Goal: Information Seeking & Learning: Learn about a topic

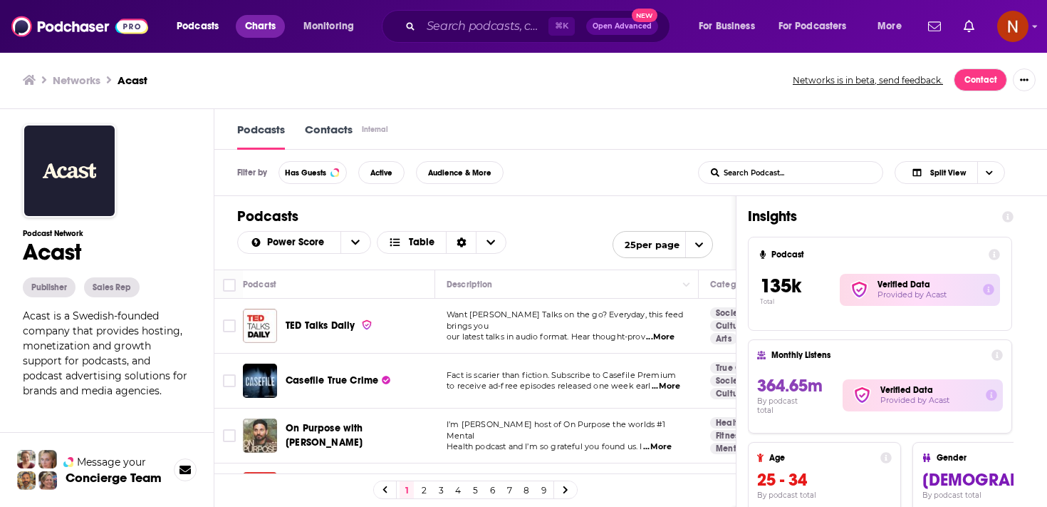
click at [259, 25] on span "Charts" at bounding box center [260, 26] width 31 height 20
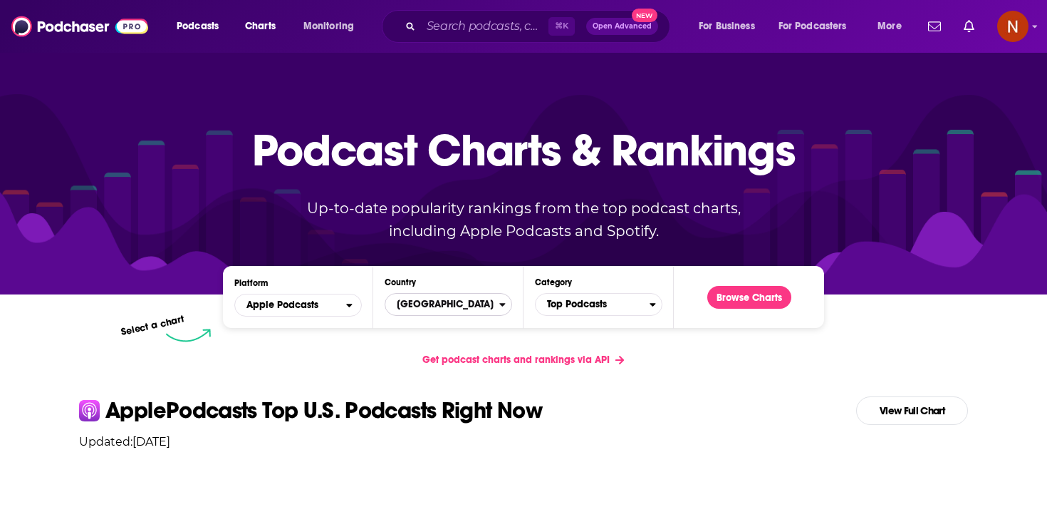
click at [465, 306] on span "United States" at bounding box center [442, 304] width 114 height 24
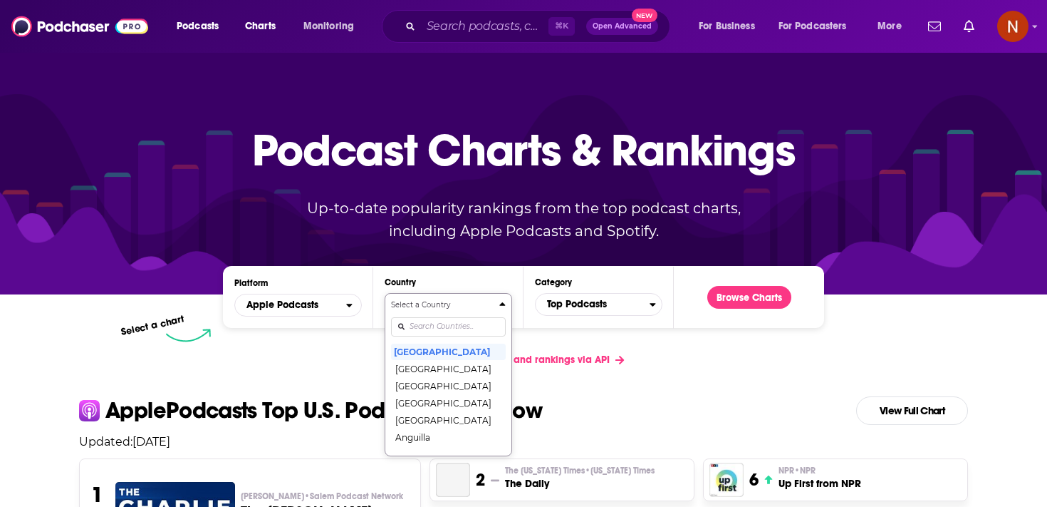
click at [461, 318] on input "Countries" at bounding box center [448, 326] width 115 height 19
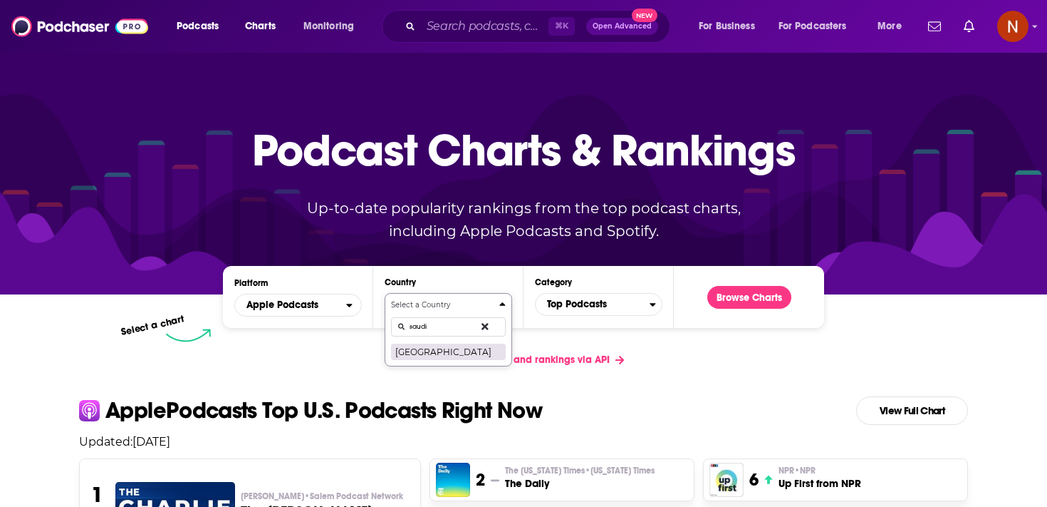
type input "saudi"
click at [445, 353] on button "Saudi Arabia" at bounding box center [448, 351] width 115 height 17
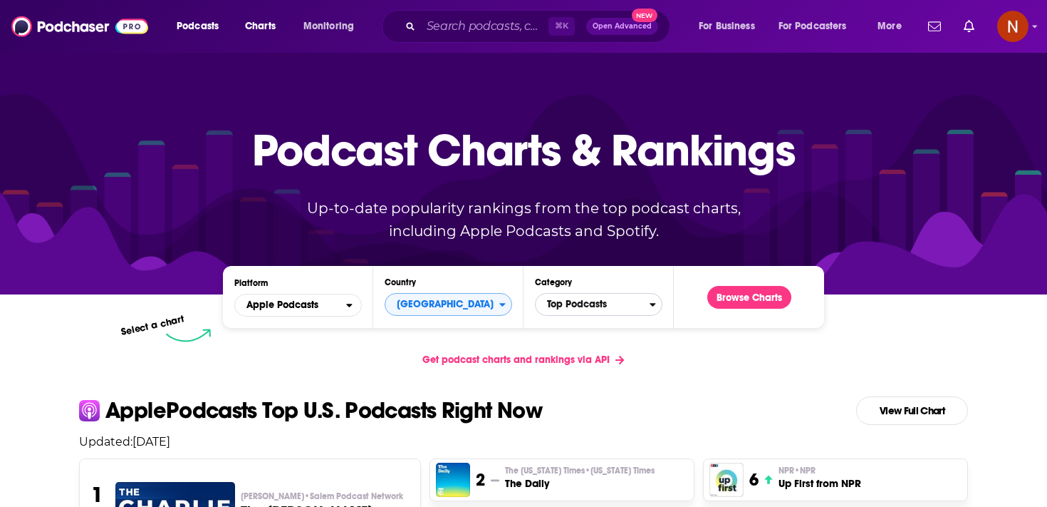
click at [585, 306] on span "Top Podcasts" at bounding box center [593, 304] width 114 height 24
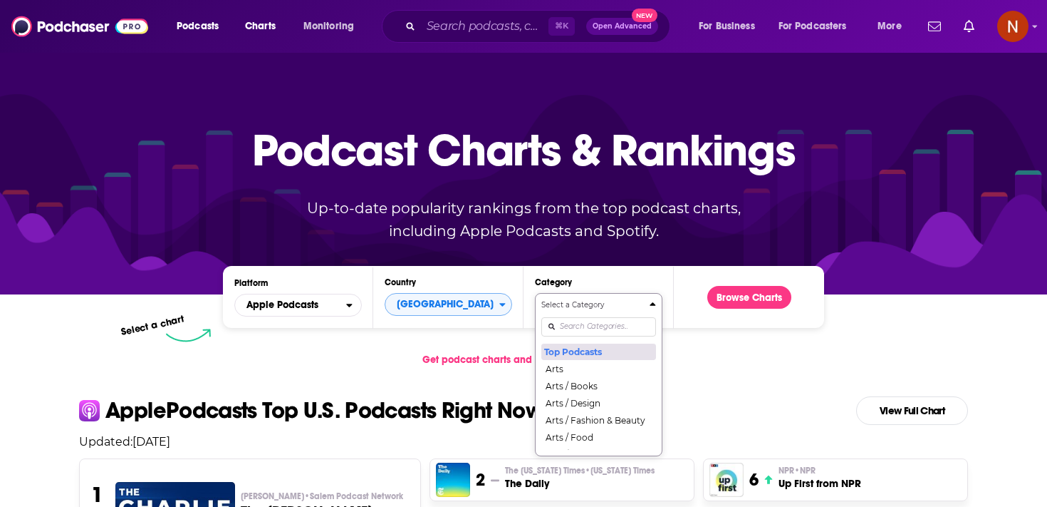
click at [581, 356] on button "Top Podcasts" at bounding box center [598, 351] width 115 height 17
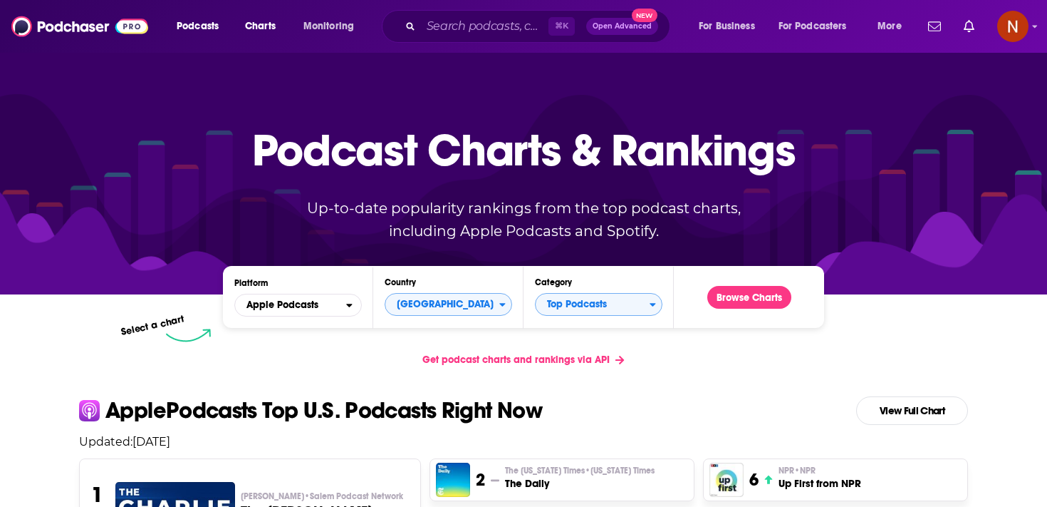
click at [745, 311] on div "Browse Charts" at bounding box center [749, 296] width 107 height 39
click at [746, 305] on button "Browse Charts" at bounding box center [749, 297] width 84 height 23
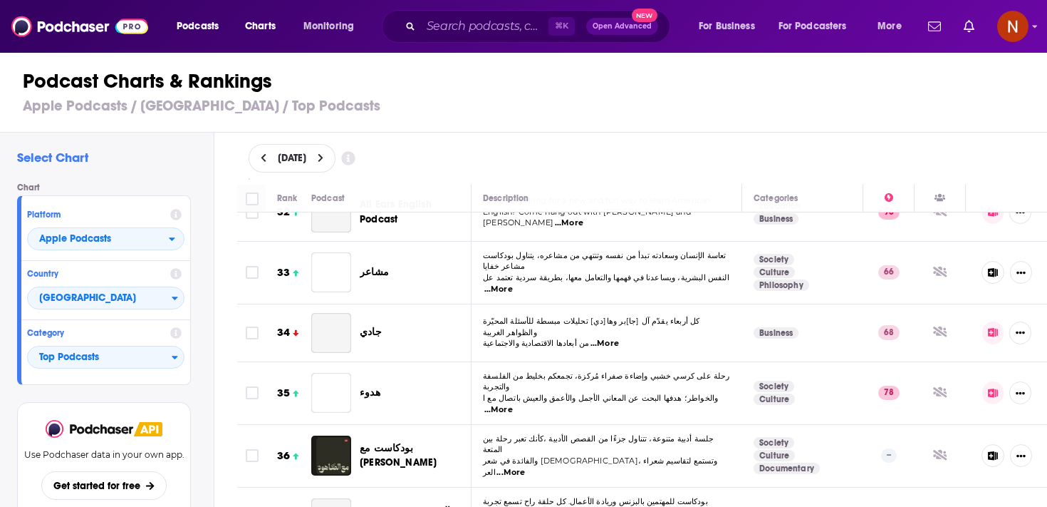
scroll to position [1949, 0]
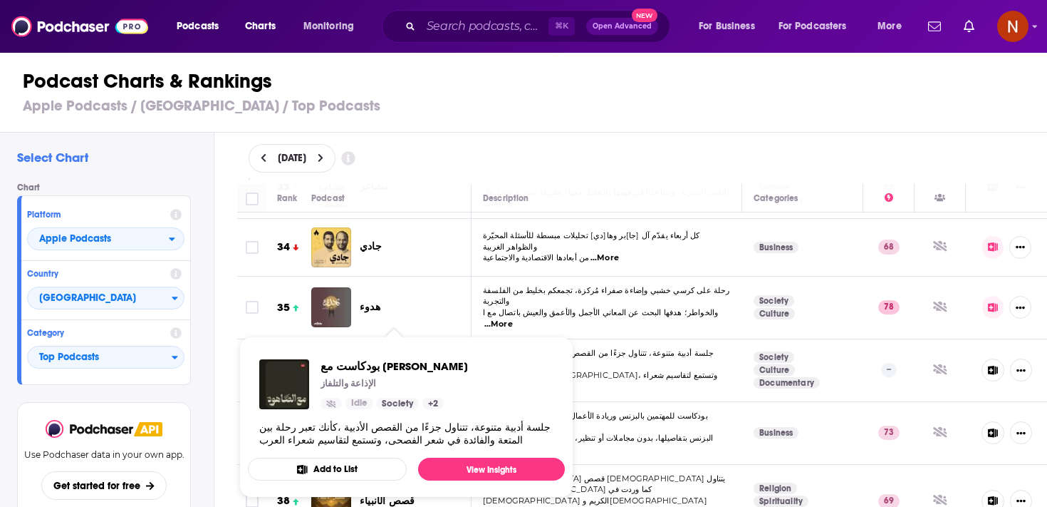
click at [400, 328] on span "بودكاست مع الصاهود الإذاعة والتلفاز Idle Society + 2 جلسة أدبية متنوعة، تتناول …" at bounding box center [406, 417] width 334 height 178
click at [404, 356] on span "بودكاست مع الصاهود" at bounding box center [398, 369] width 77 height 26
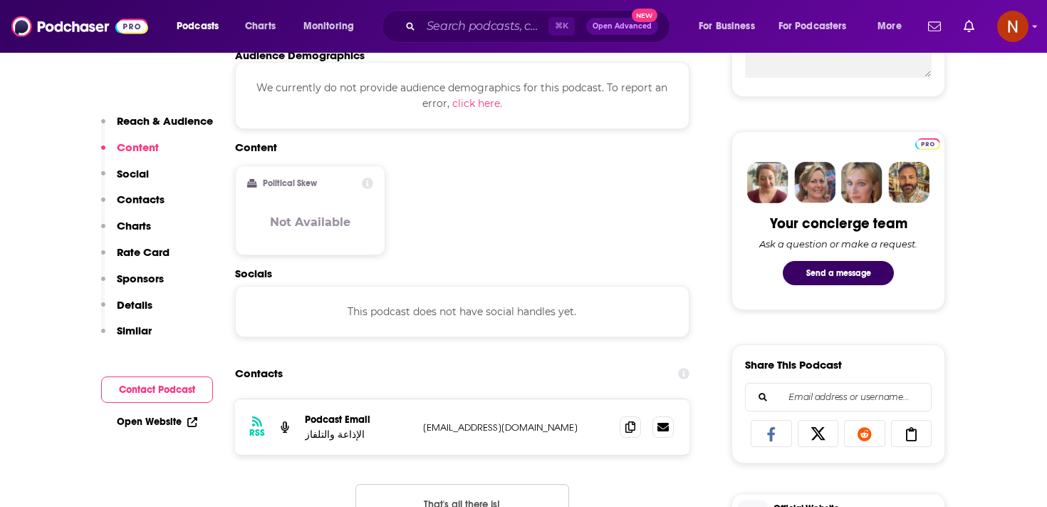
scroll to position [644, 0]
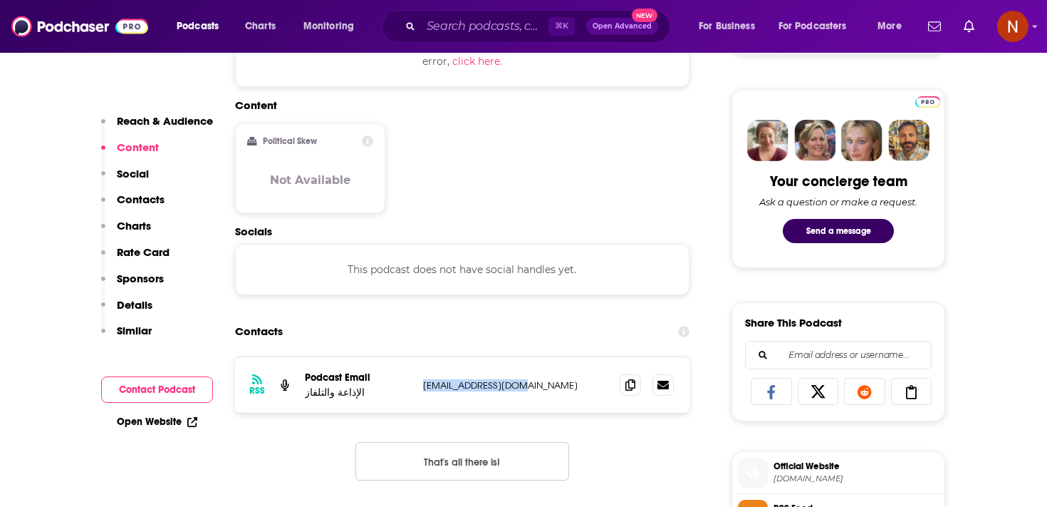
drag, startPoint x: 418, startPoint y: 389, endPoint x: 606, endPoint y: 389, distance: 188.1
click at [606, 389] on div "RSS Podcast Email الإذاعة والتلفاز radandtv1@gmail.com radandtv1@gmail.com" at bounding box center [462, 385] width 455 height 56
copy p "radandtv1@gmail.com"
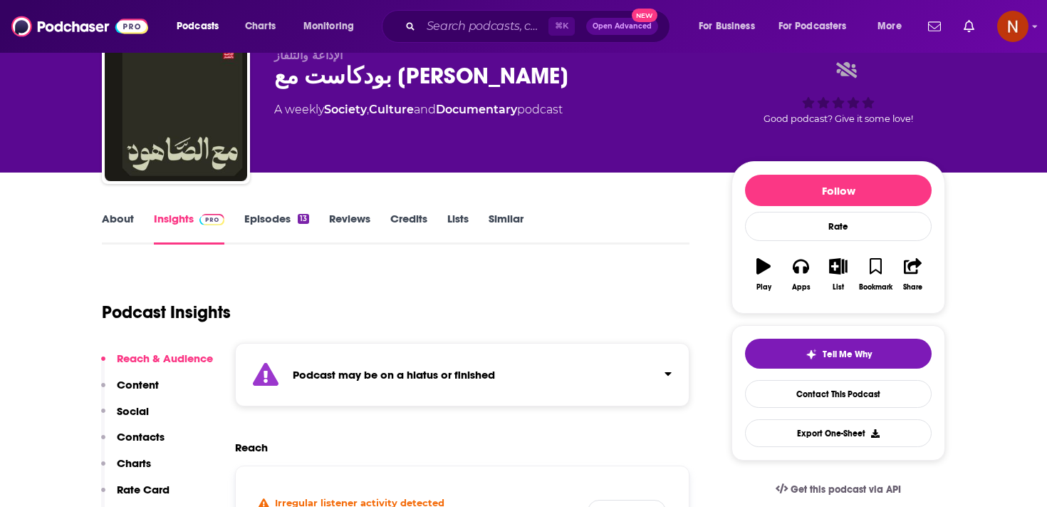
scroll to position [0, 0]
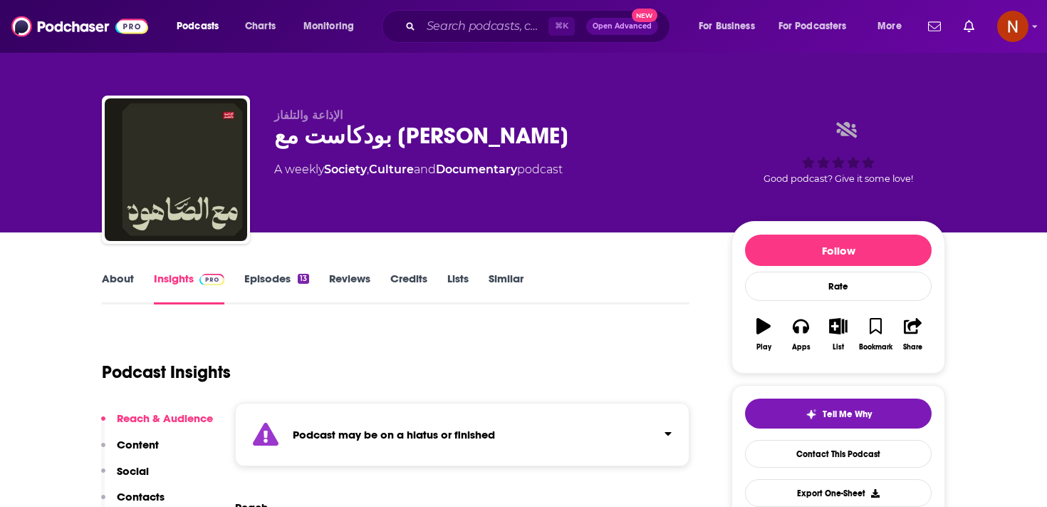
click at [318, 136] on div "بودكاست مع الصاهود" at bounding box center [491, 136] width 435 height 28
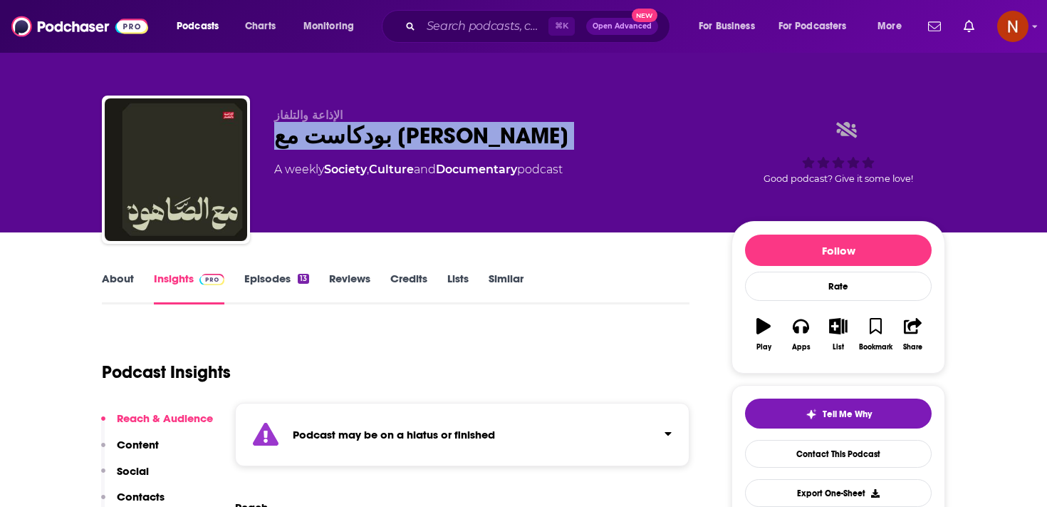
click at [318, 136] on div "بودكاست مع الصاهود" at bounding box center [491, 136] width 435 height 28
copy div "بودكاست مع الصاهود"
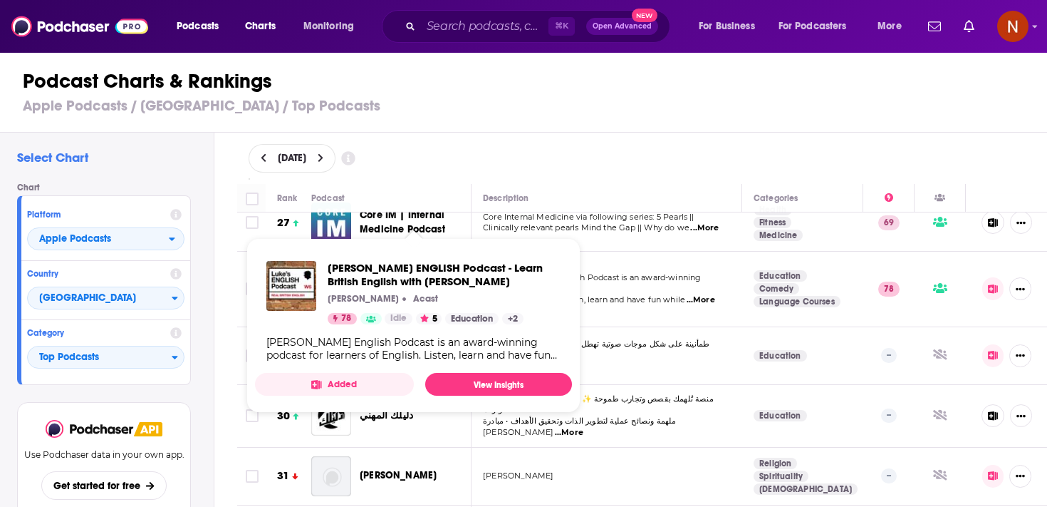
scroll to position [1613, 0]
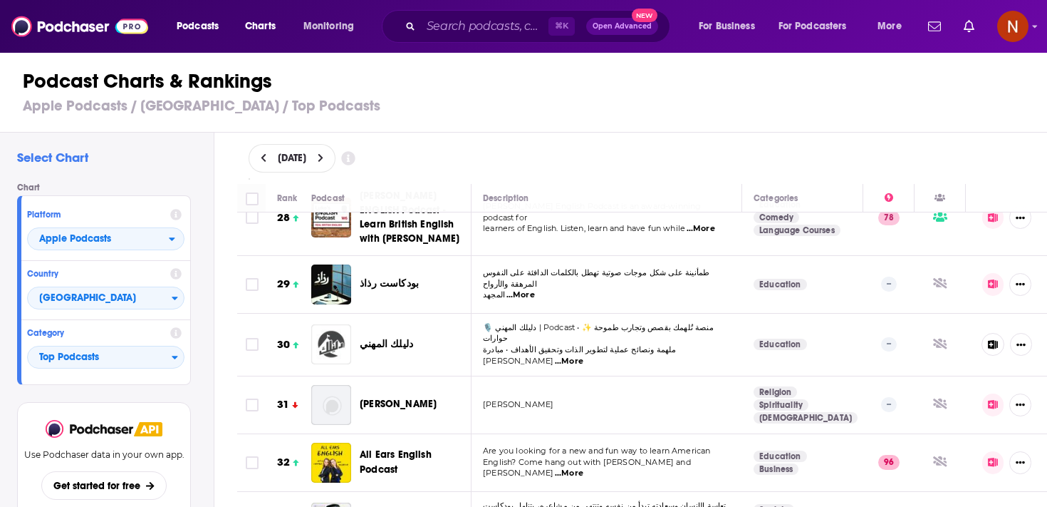
click at [340, 324] on img "دليلك المهني" at bounding box center [331, 344] width 40 height 40
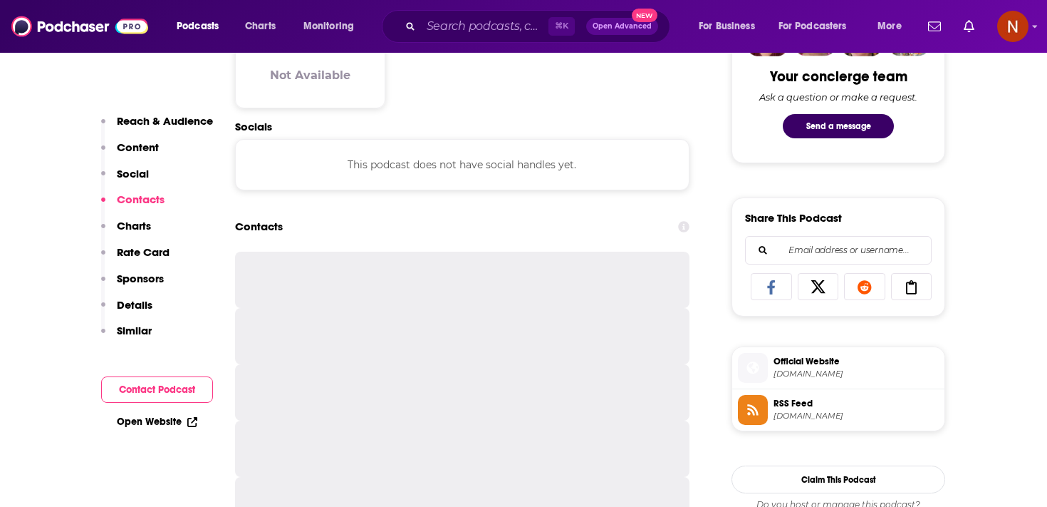
scroll to position [751, 0]
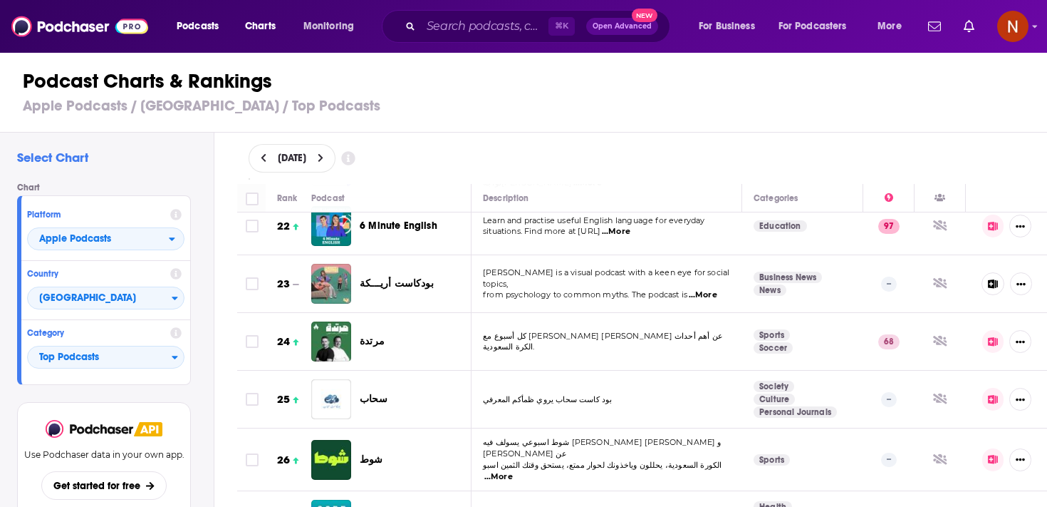
scroll to position [1246, 0]
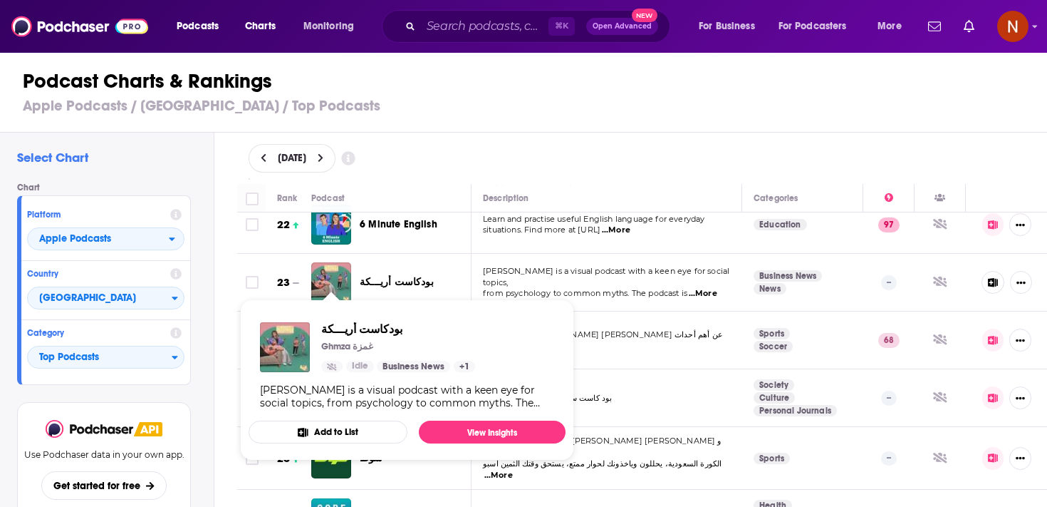
click at [364, 429] on button "Add to List" at bounding box center [328, 431] width 159 height 23
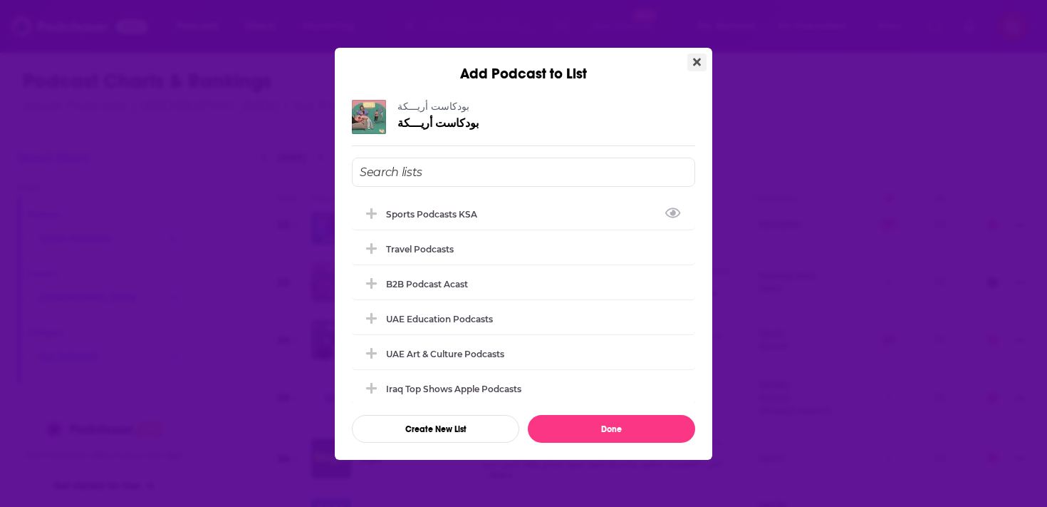
click at [701, 65] on button "Close" at bounding box center [697, 62] width 19 height 18
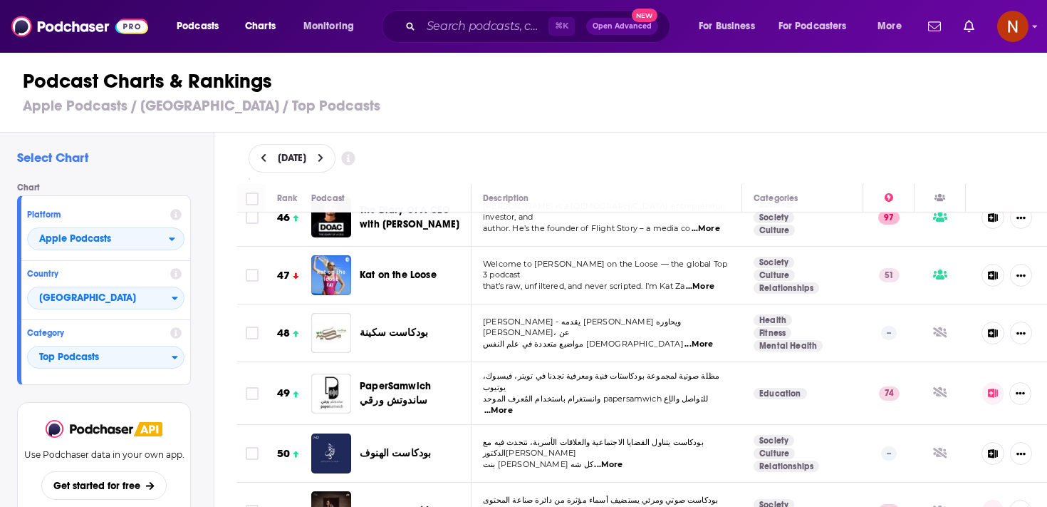
scroll to position [2716, 0]
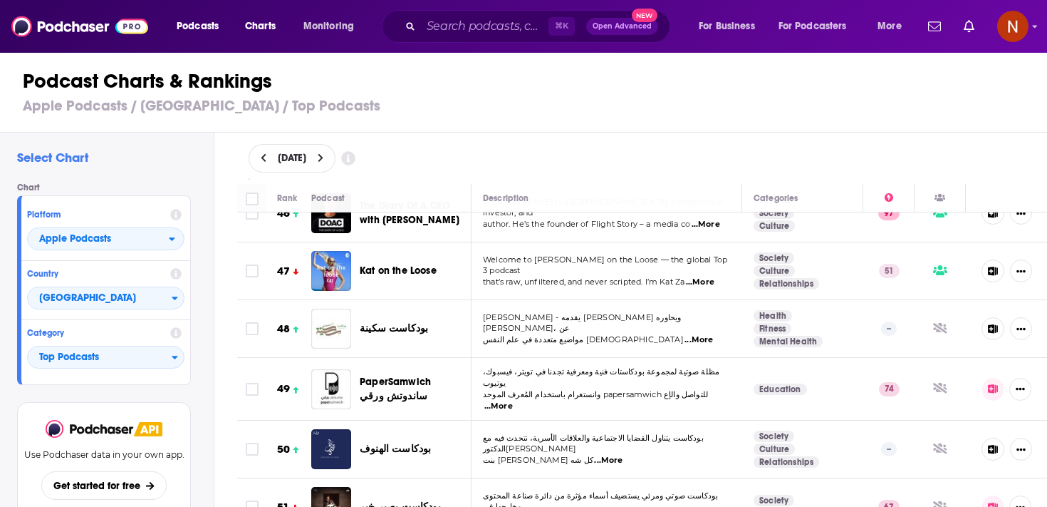
click at [393, 372] on div "Podcasts Charts Monitoring ⌘ K Open Advanced New For Business For Podcasters Mo…" at bounding box center [523, 253] width 1047 height 507
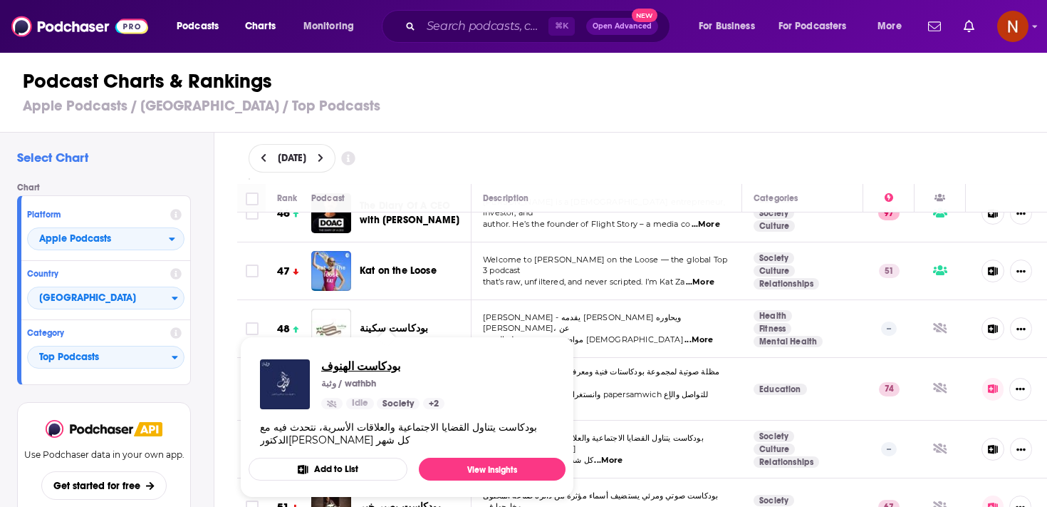
click at [373, 368] on span "بودكاست الهنوف" at bounding box center [382, 366] width 123 height 14
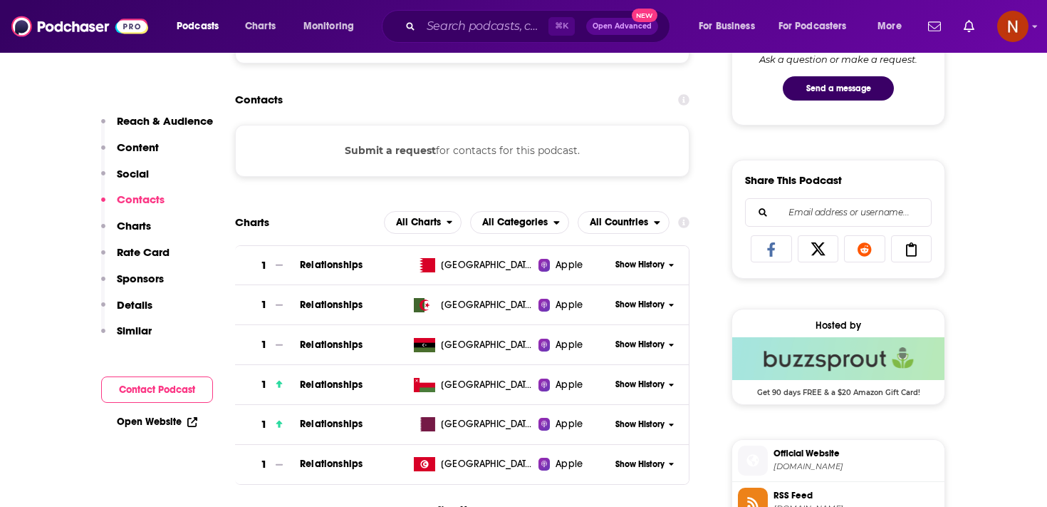
scroll to position [874, 0]
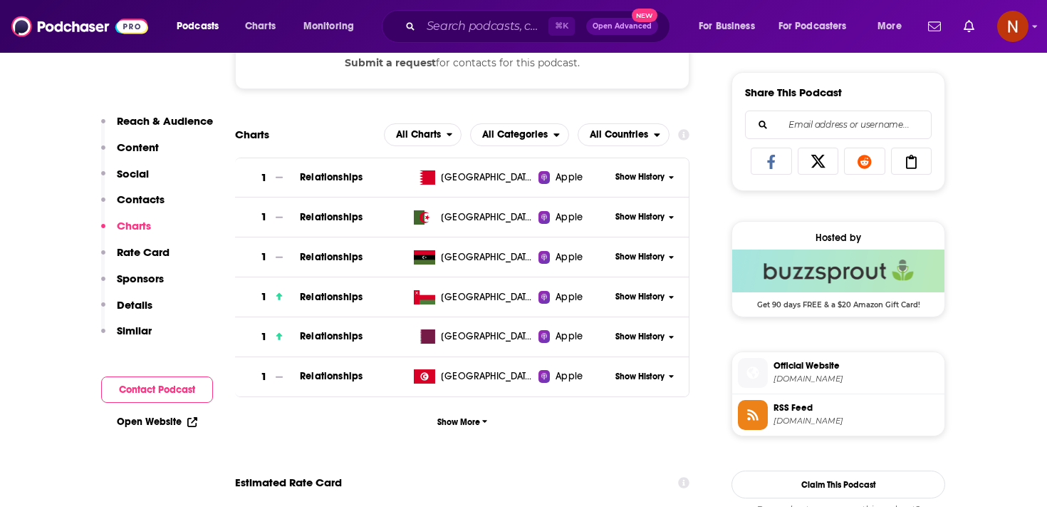
click at [812, 371] on span "Official Website" at bounding box center [856, 365] width 165 height 13
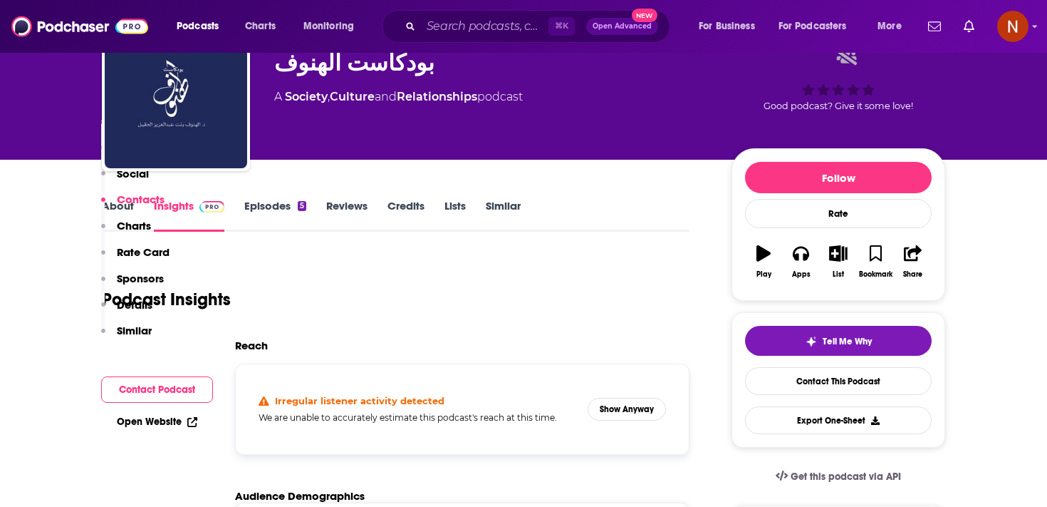
scroll to position [0, 0]
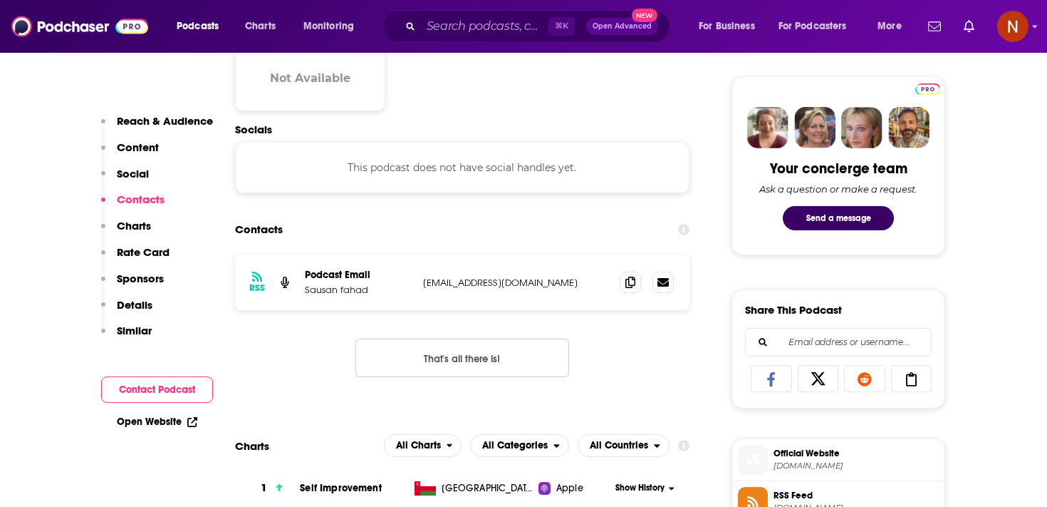
scroll to position [741, 0]
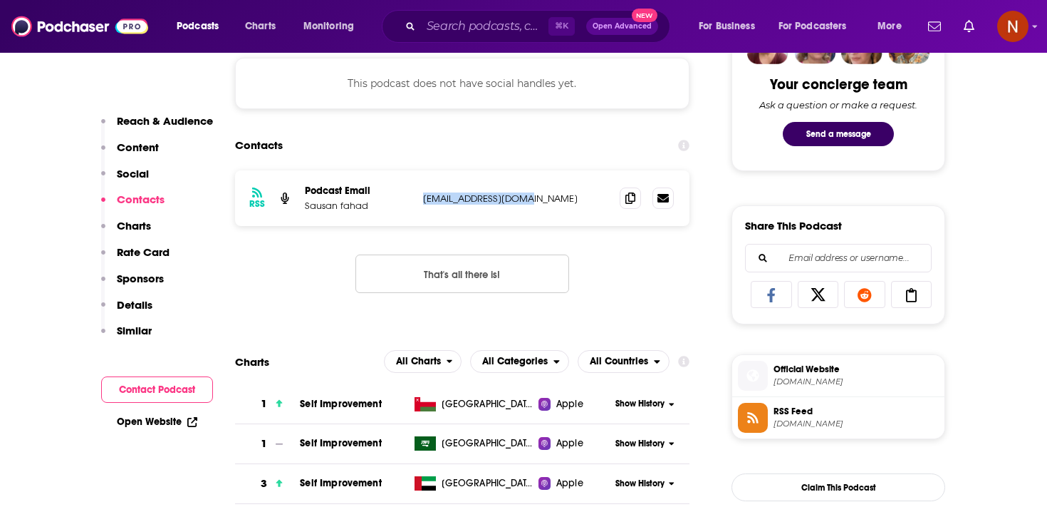
drag, startPoint x: 424, startPoint y: 200, endPoint x: 588, endPoint y: 200, distance: 163.9
click at [588, 200] on p "wisdom3joy@gmail.com" at bounding box center [515, 198] width 185 height 12
copy p "wisdom3joy@gmail.com"
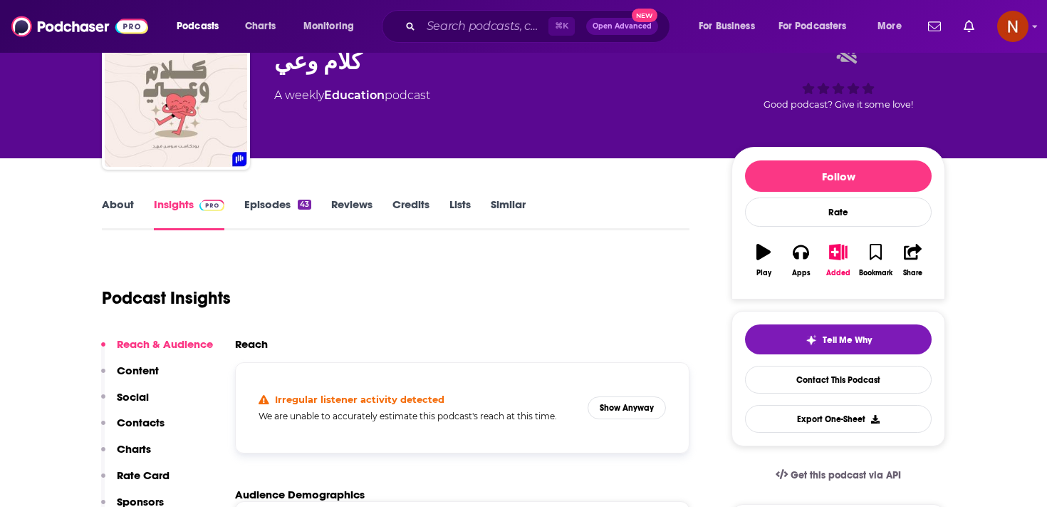
scroll to position [0, 0]
